Goal: Task Accomplishment & Management: Use online tool/utility

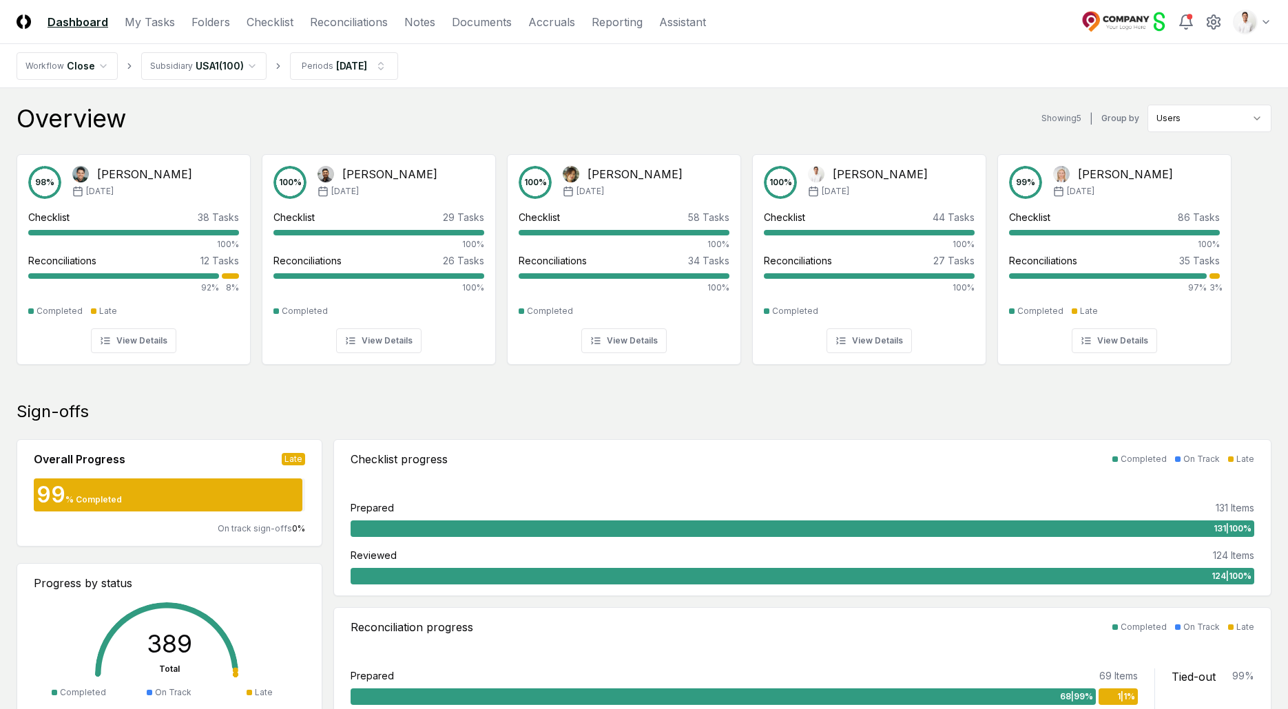
click at [806, 128] on div "Overview Showing 5 | Group by Users" at bounding box center [644, 119] width 1255 height 28
click at [605, 83] on nav "Workflow Close Subsidiary [GEOGRAPHIC_DATA] ( 100 ) Periods [DATE]" at bounding box center [644, 66] width 1288 height 44
click at [224, 25] on link "Folders" at bounding box center [210, 22] width 39 height 17
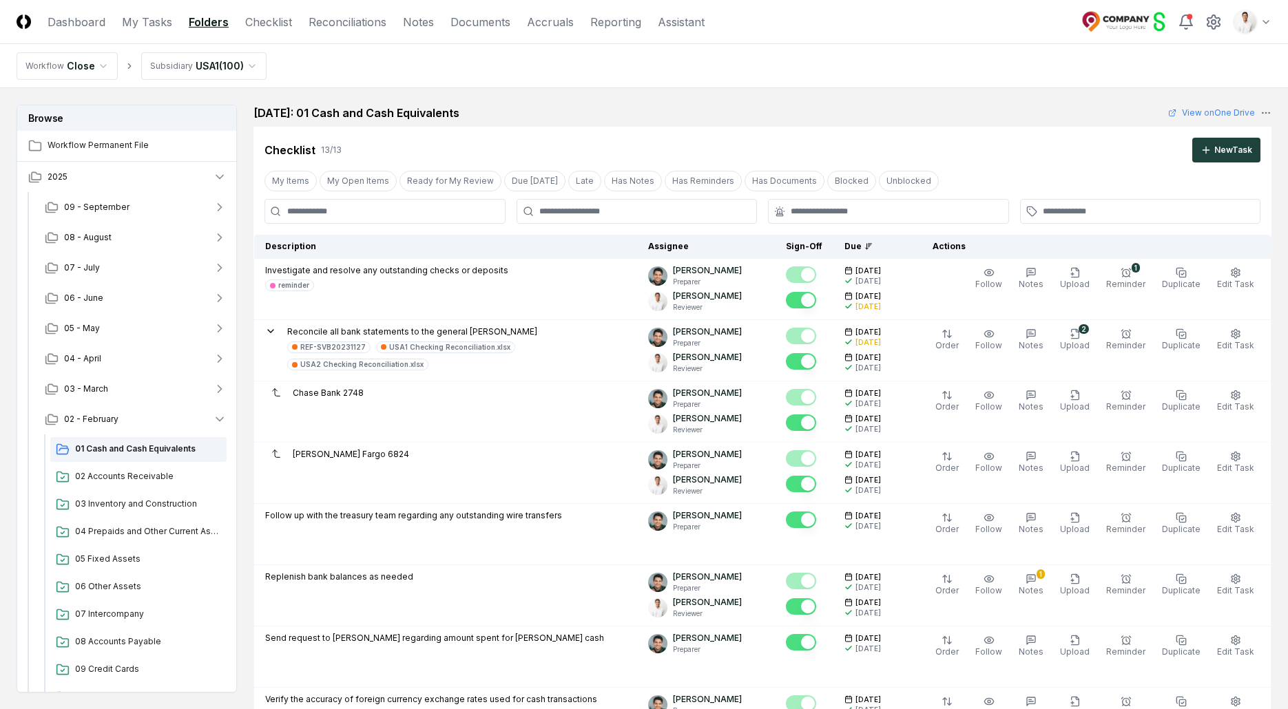
click at [1246, 8] on header "CloseCore Dashboard My Tasks Folders Checklist Reconciliations Notes Documents …" at bounding box center [644, 22] width 1288 height 44
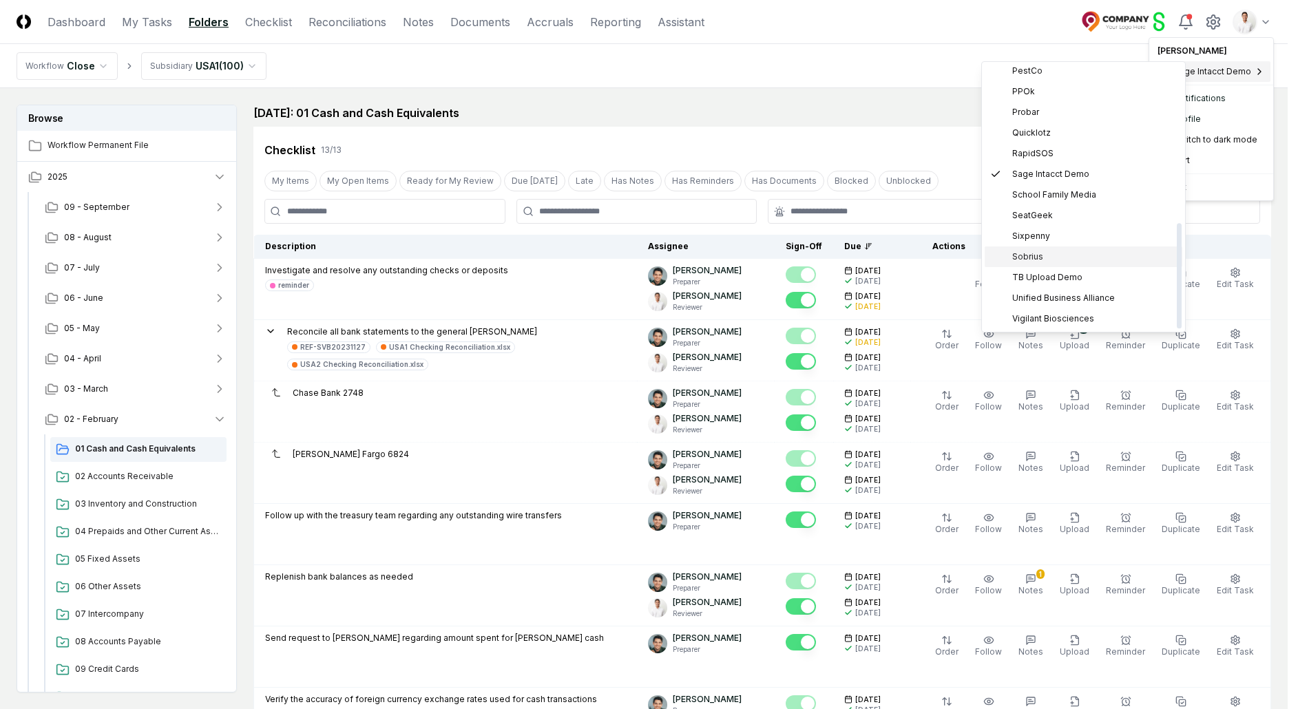
scroll to position [169, 0]
click at [1029, 289] on div "PestCo" at bounding box center [1084, 298] width 198 height 21
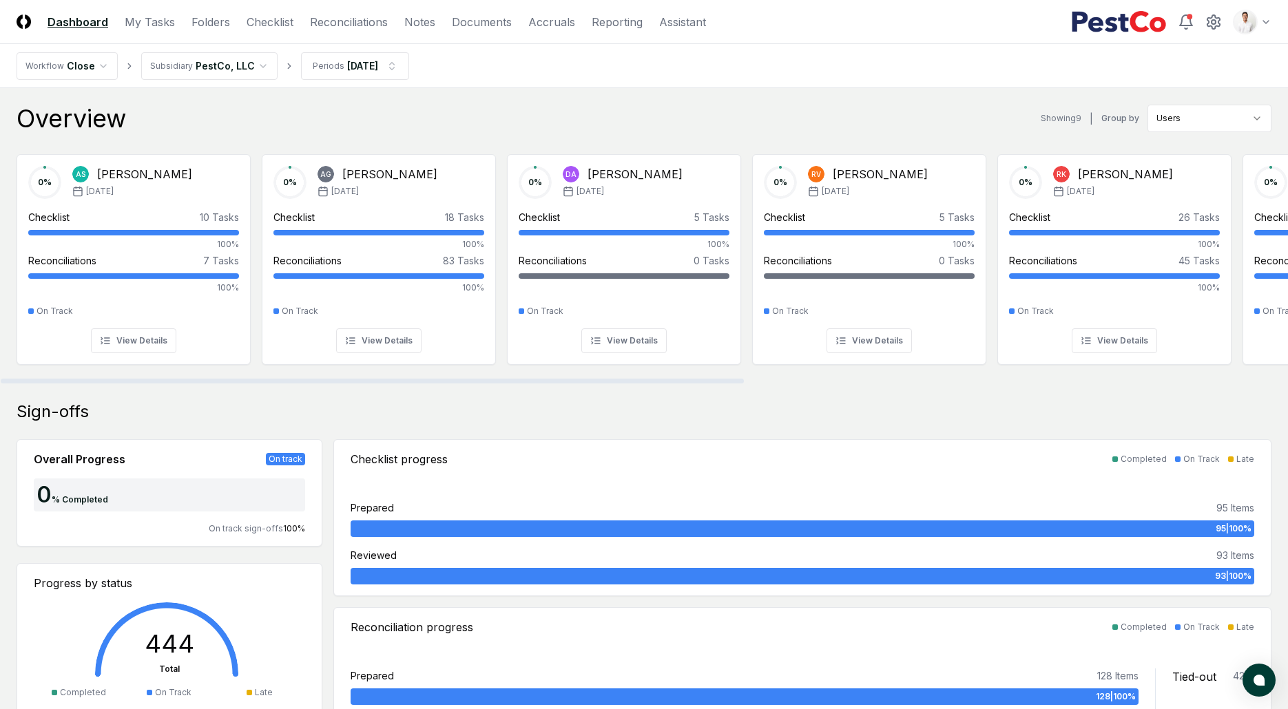
click at [439, 114] on div "Overview Showing 9 | Group by Users" at bounding box center [644, 119] width 1255 height 28
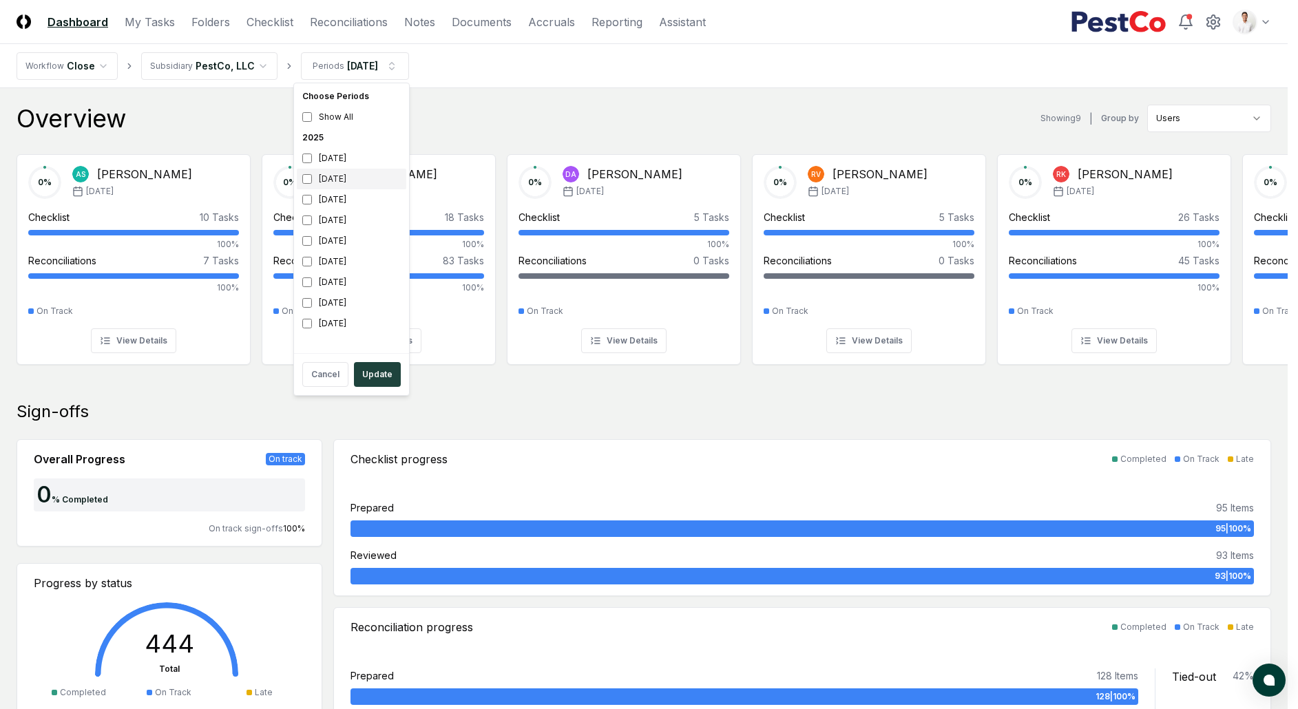
click at [340, 181] on div "August 2025" at bounding box center [352, 179] width 110 height 21
click at [340, 160] on div "September 2025" at bounding box center [352, 158] width 110 height 21
click at [364, 364] on button "Update" at bounding box center [377, 374] width 47 height 25
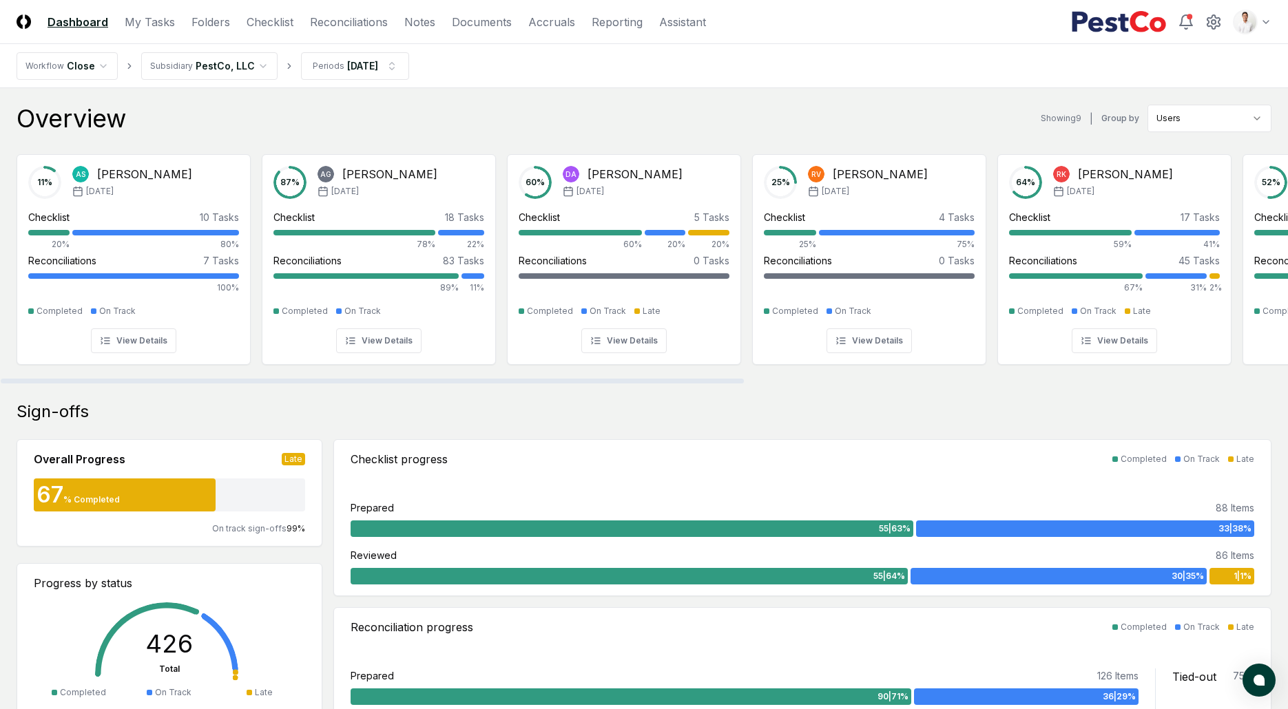
click at [417, 116] on div "Overview Showing 9 | Group by Users" at bounding box center [644, 119] width 1255 height 28
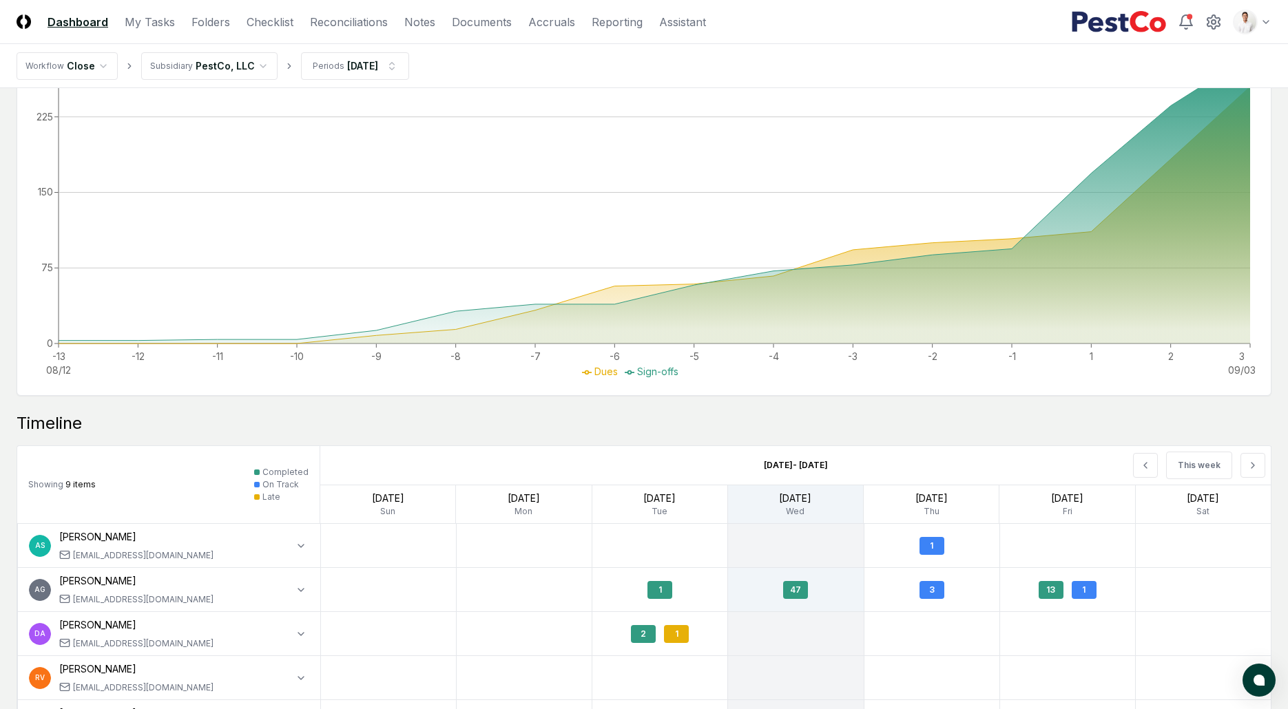
scroll to position [1108, 0]
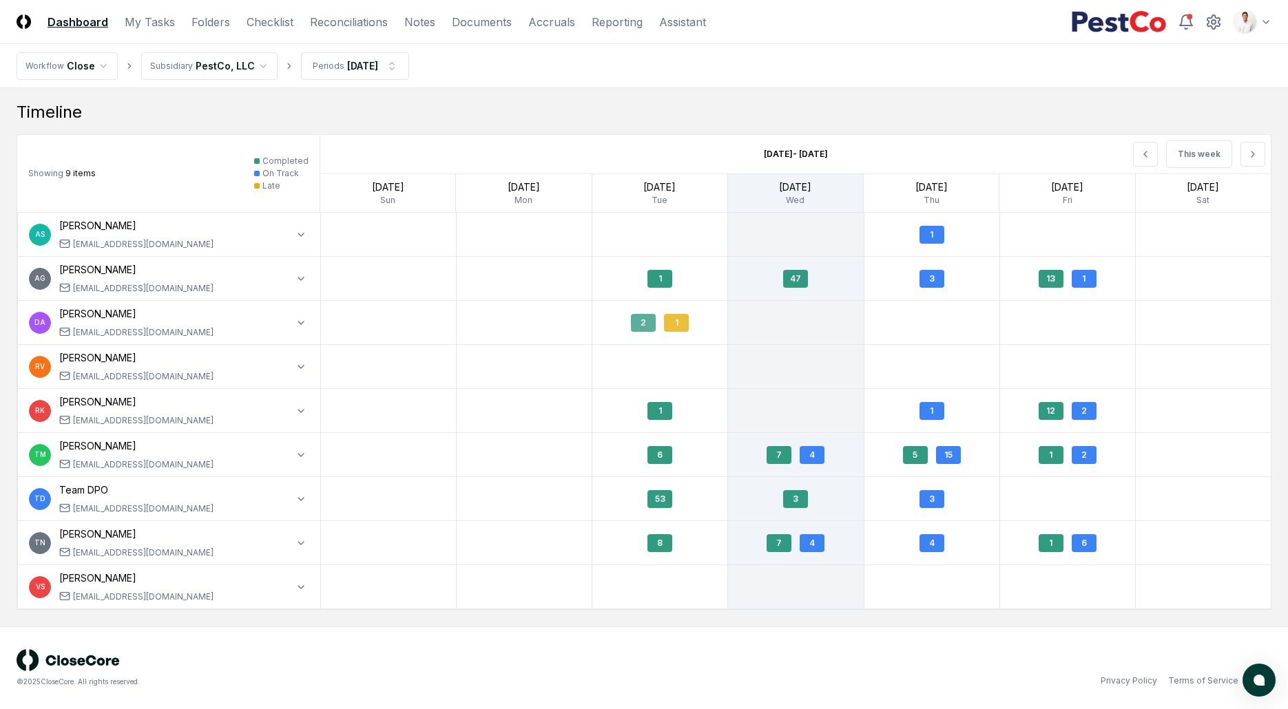
click at [669, 325] on div "1" at bounding box center [676, 323] width 25 height 18
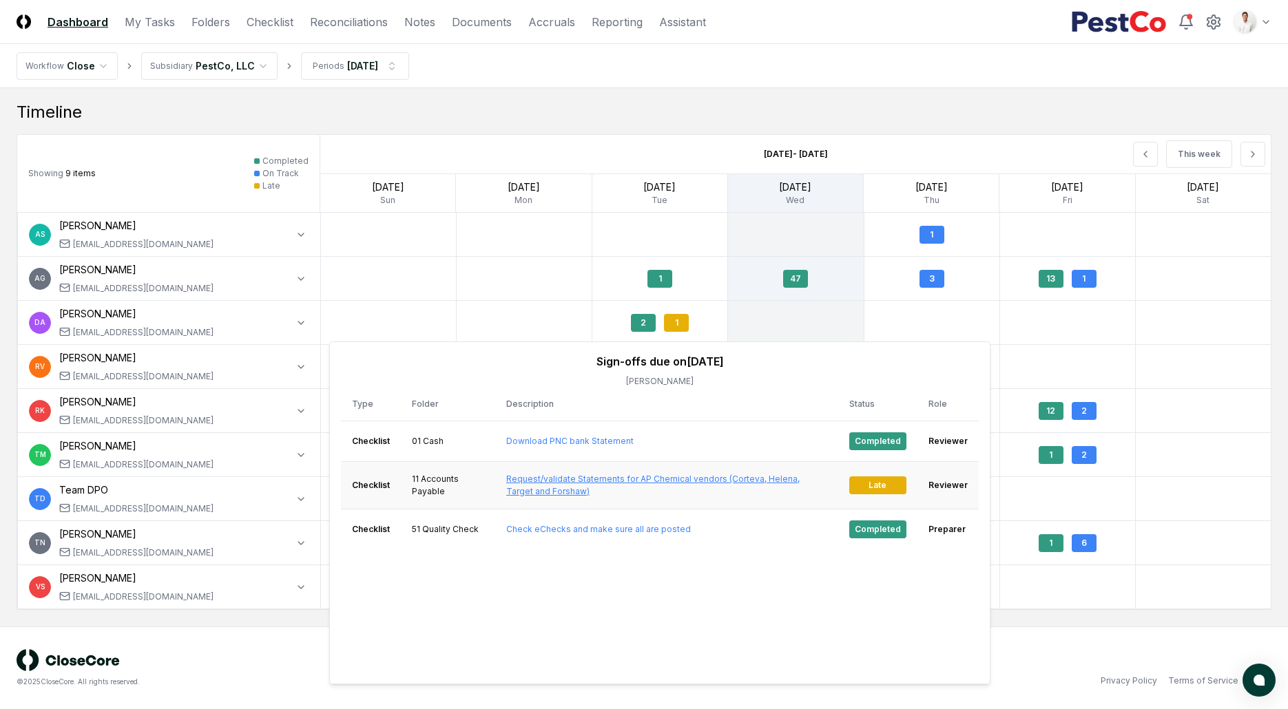
click at [545, 481] on link "Request/validate Statements for AP Chemical vendors (Corteva, Helena, Target an…" at bounding box center [652, 485] width 293 height 23
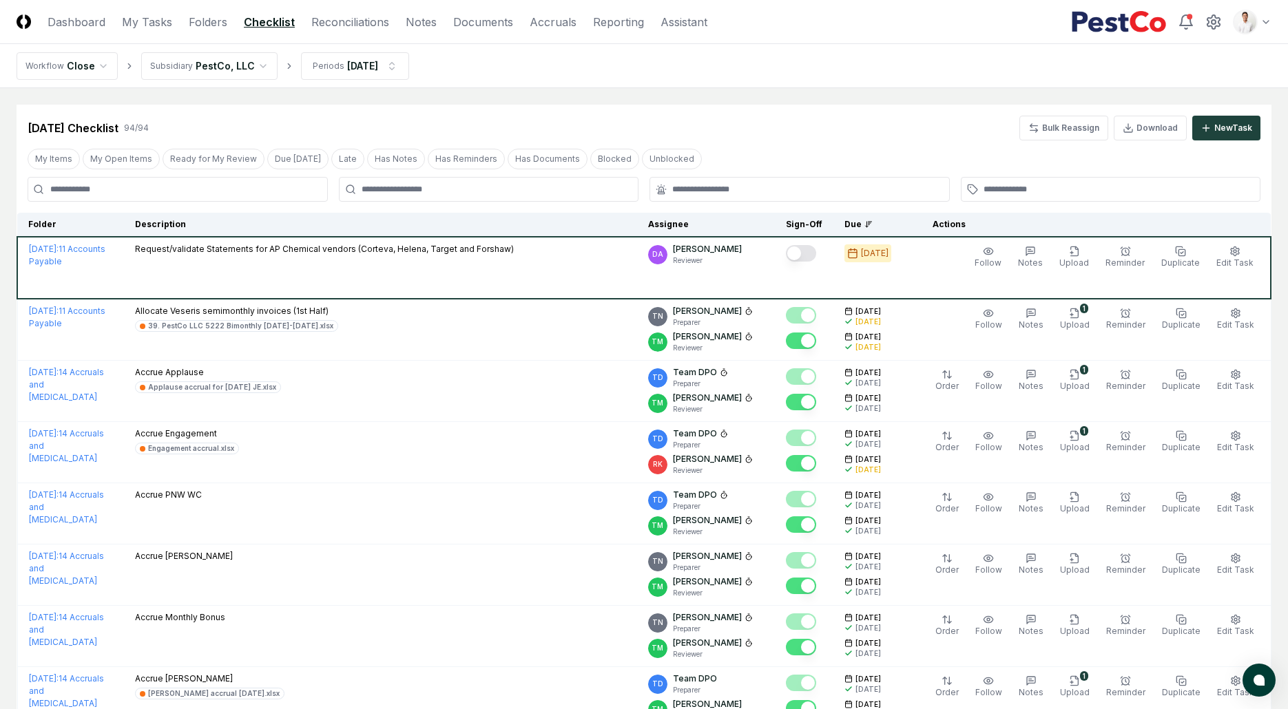
click at [714, 87] on nav "Workflow Close Subsidiary PestCo, LLC Periods Aug 2025" at bounding box center [644, 66] width 1288 height 44
